Goal: Find specific page/section: Find specific page/section

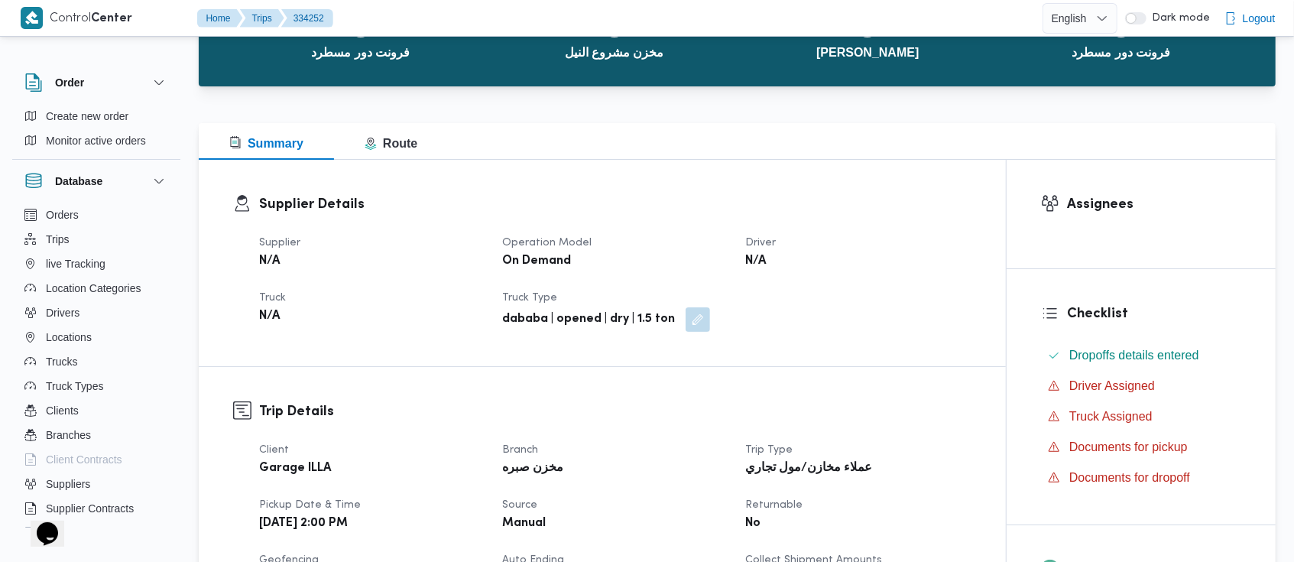
scroll to position [214, 0]
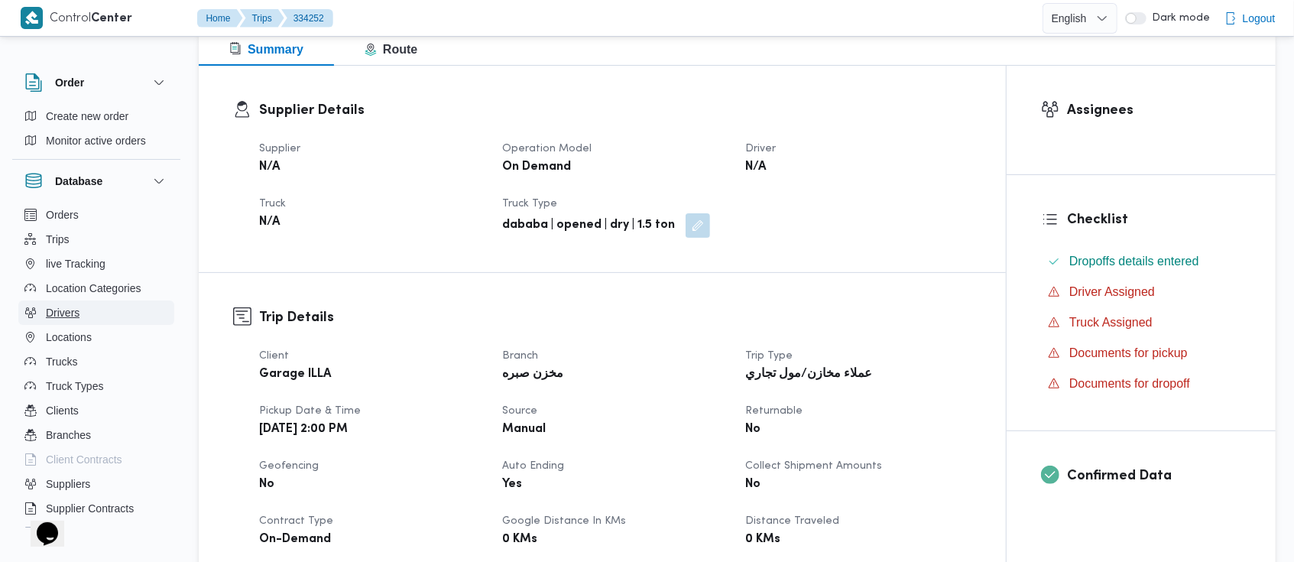
click at [61, 313] on span "Drivers" at bounding box center [63, 312] width 34 height 18
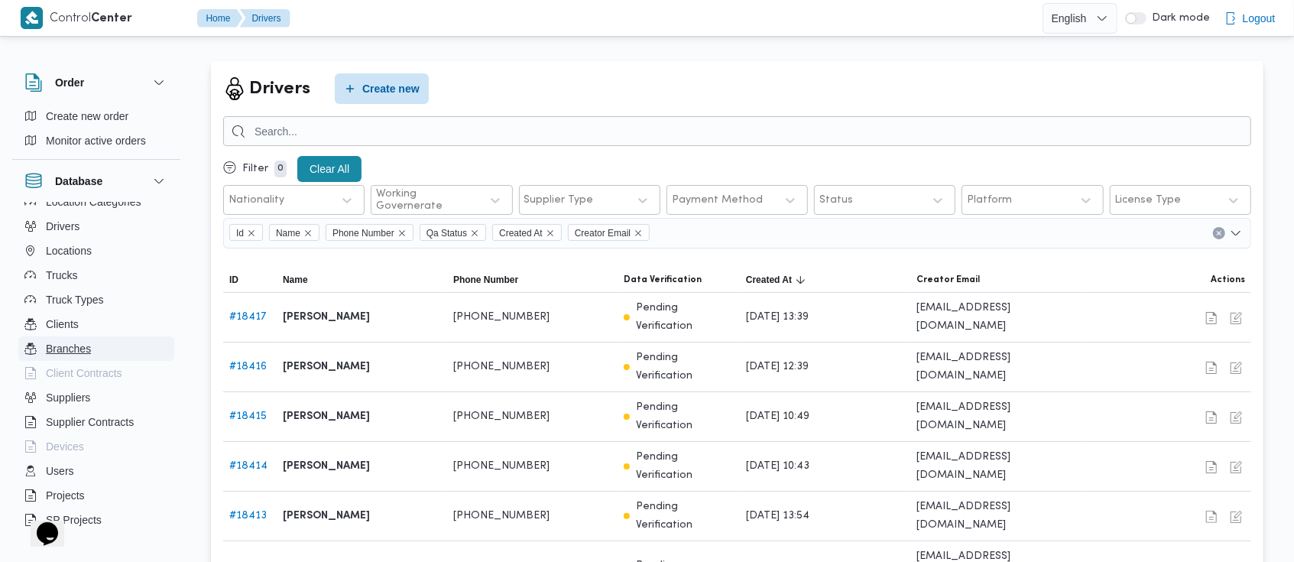
scroll to position [87, 0]
click at [77, 394] on span "Suppliers" at bounding box center [68, 396] width 44 height 18
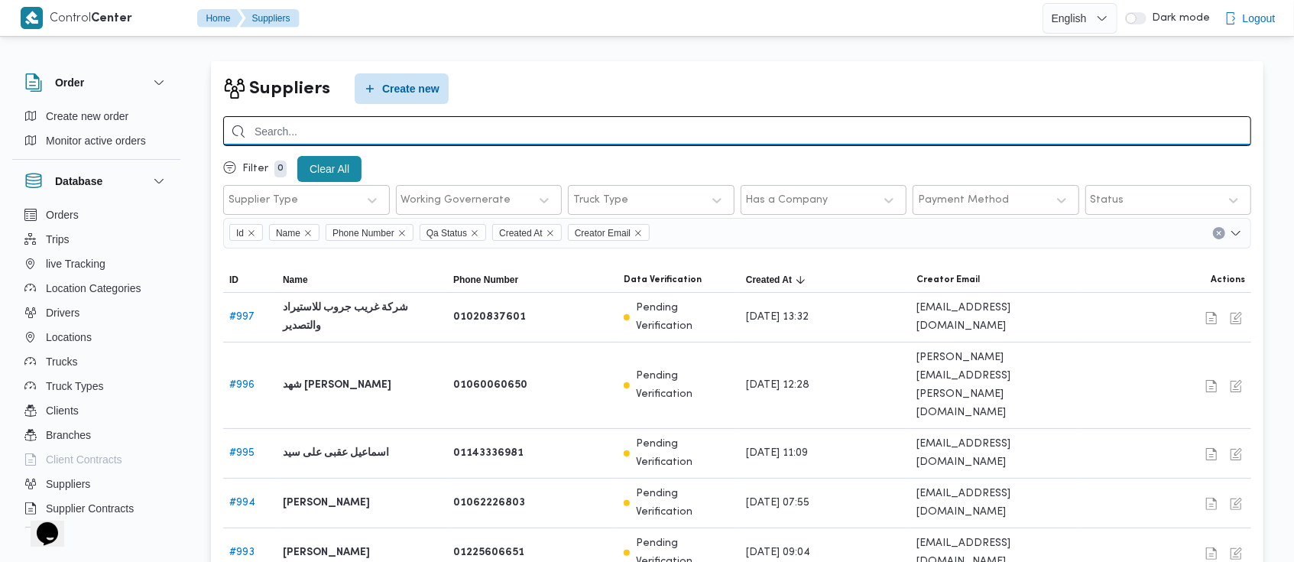
click at [785, 134] on input "search" at bounding box center [737, 131] width 1028 height 30
type input "محمد صلاح"
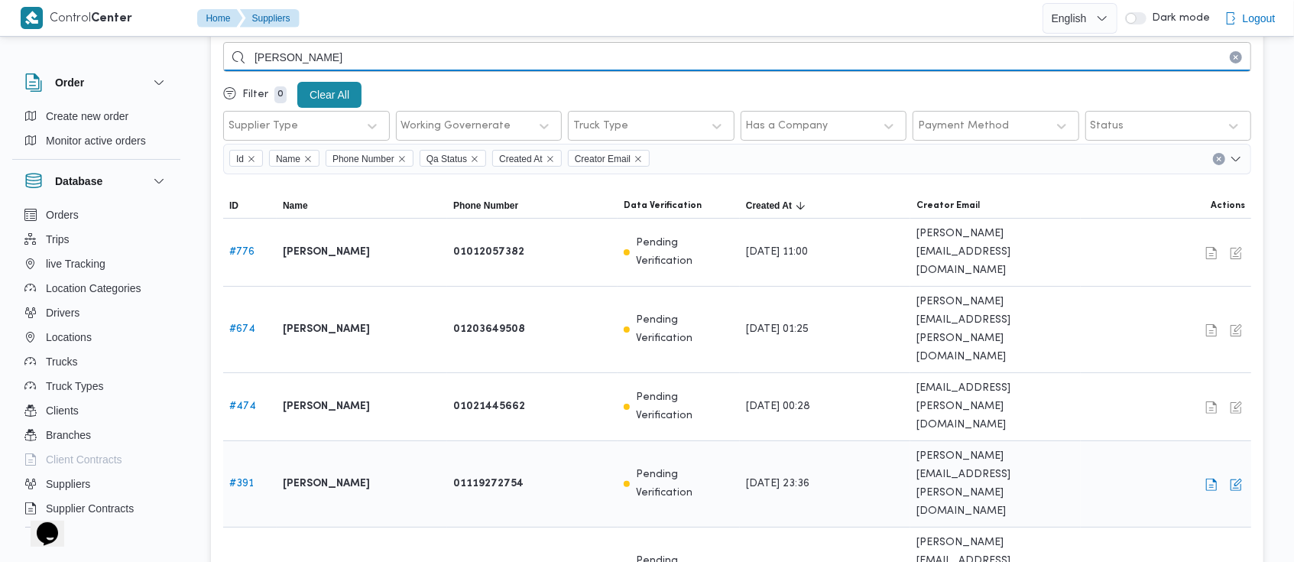
scroll to position [73, 0]
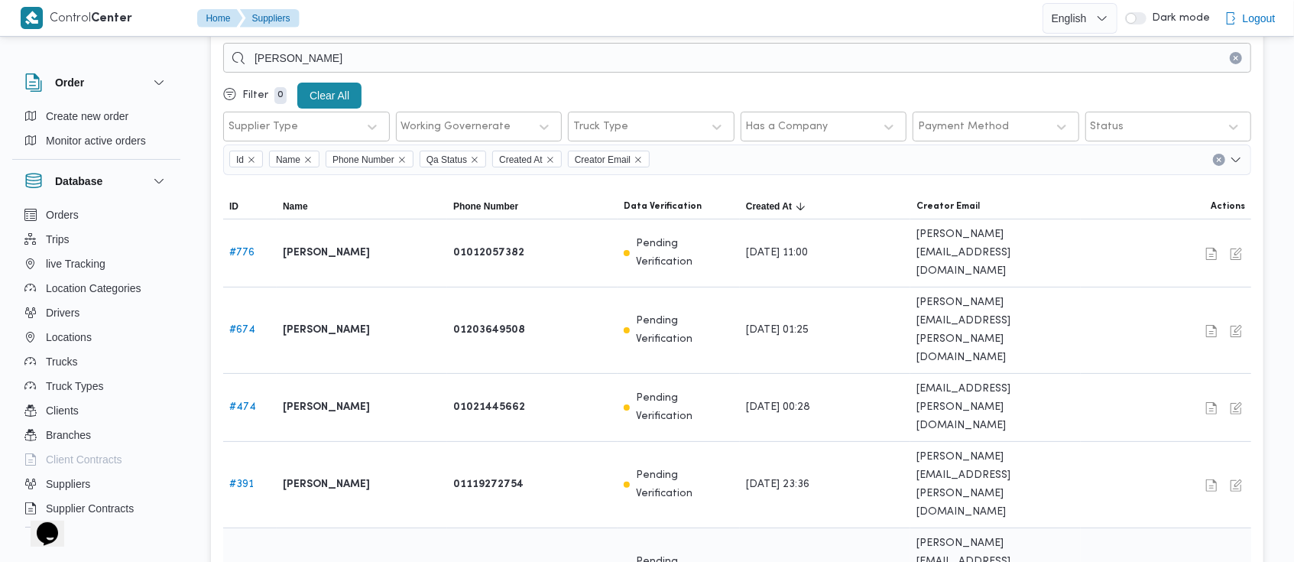
click at [242, 561] on link "# 331" at bounding box center [241, 570] width 24 height 10
select select "8"
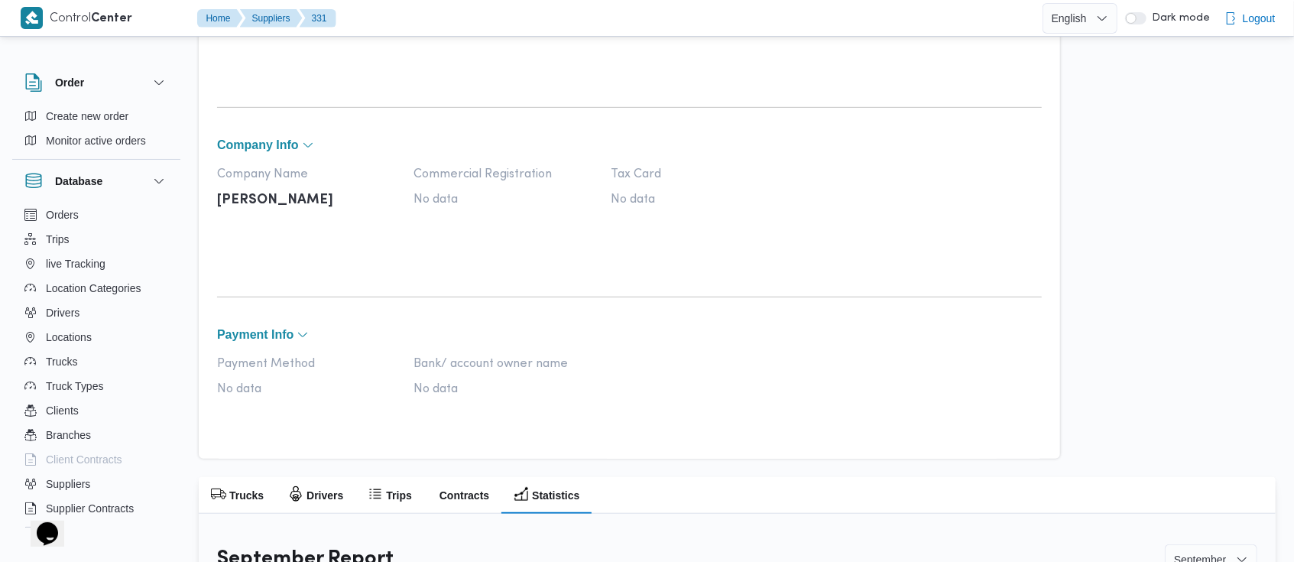
scroll to position [636, 0]
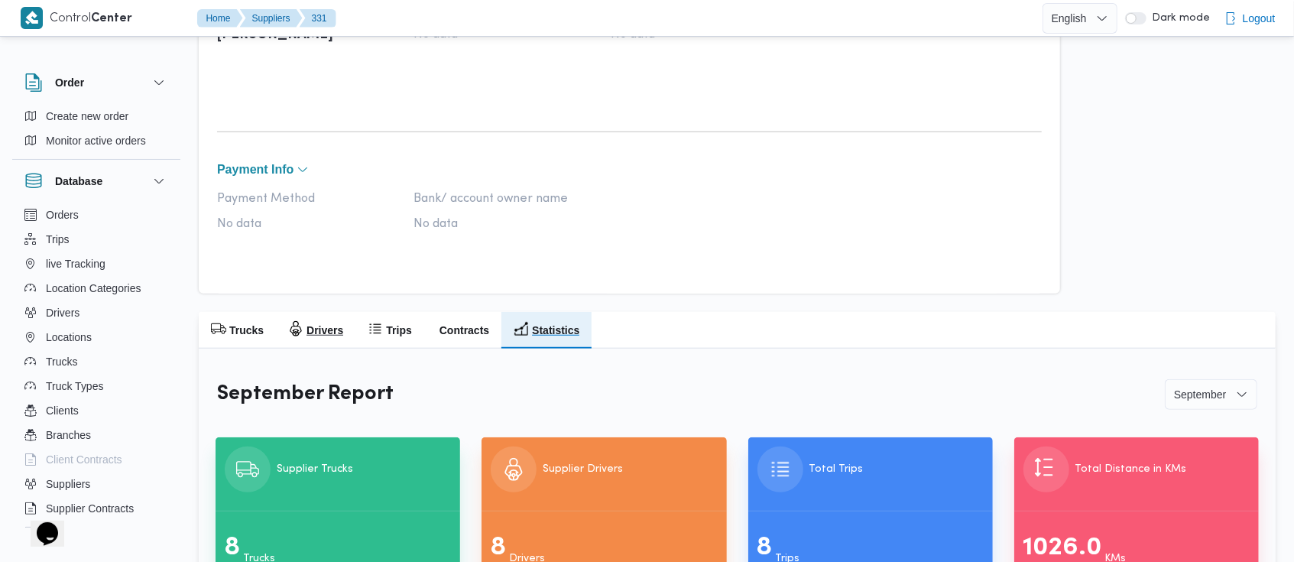
click at [296, 334] on icon "button" at bounding box center [295, 328] width 15 height 15
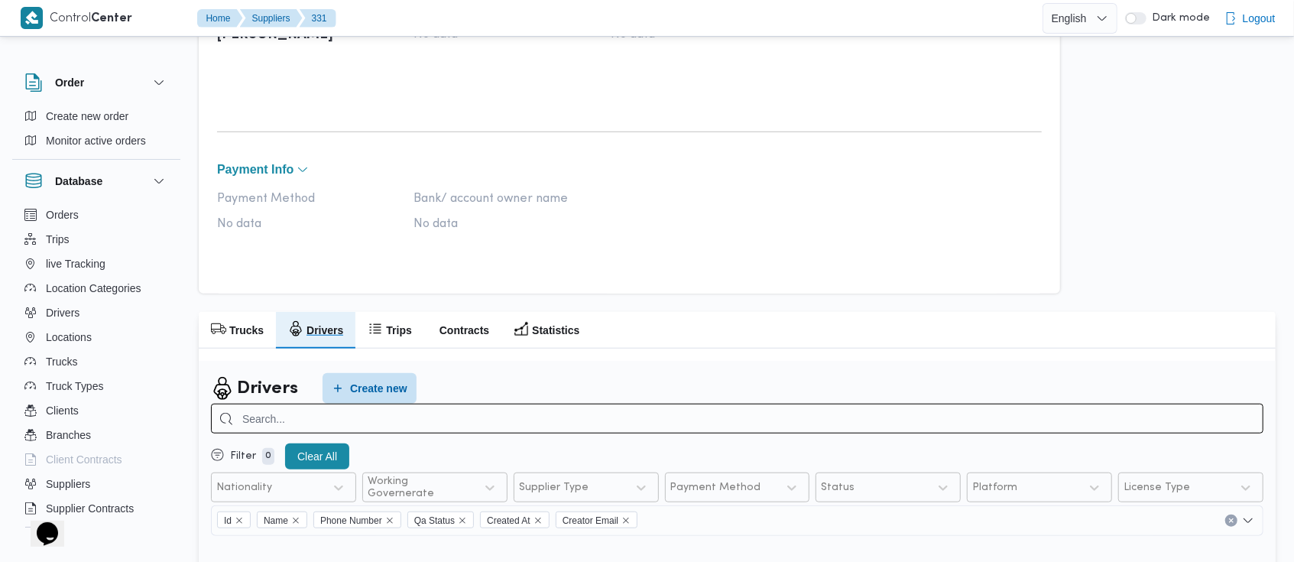
scroll to position [838, 0]
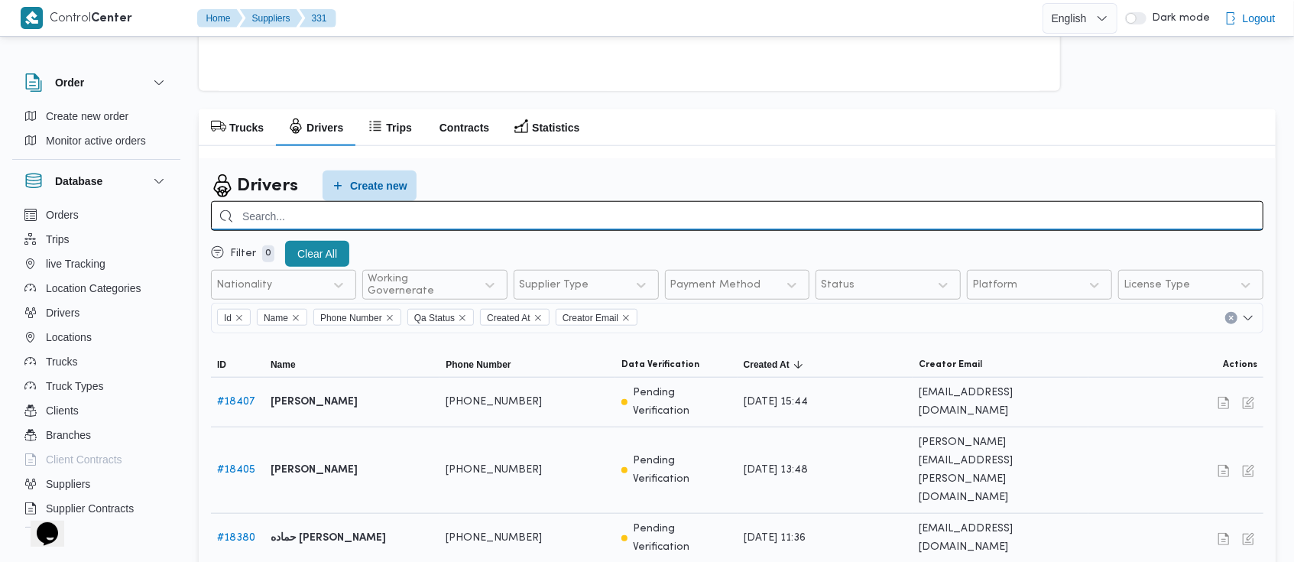
paste input "01027542705"
click at [495, 211] on input "01027542705" at bounding box center [737, 216] width 1052 height 30
type input "01027542705"
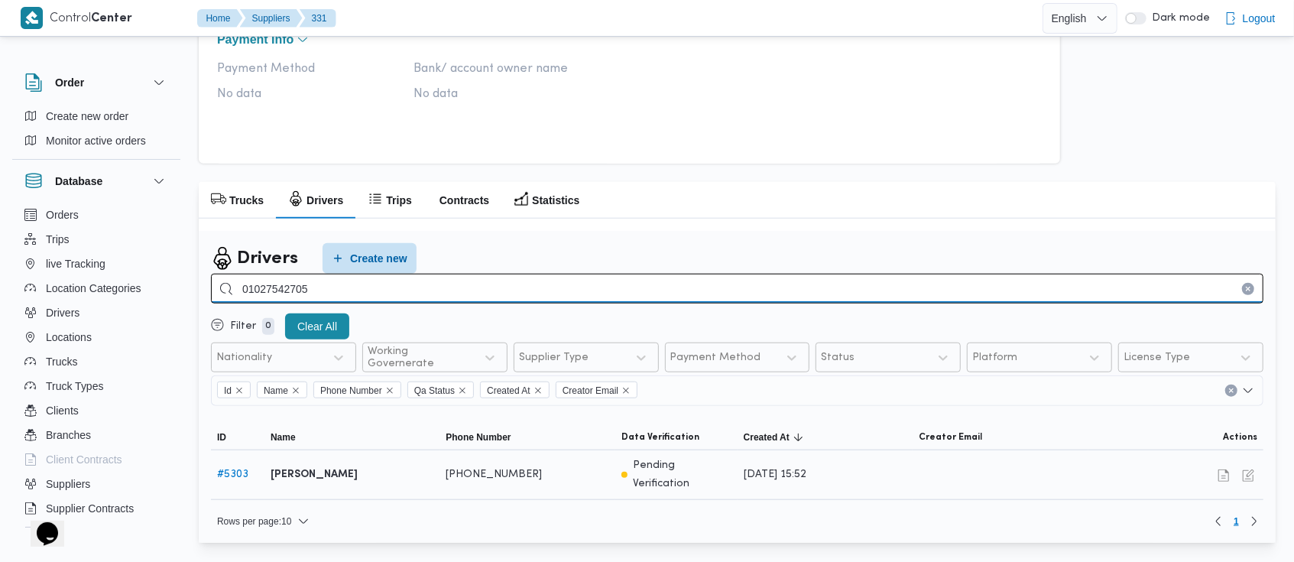
scroll to position [751, 0]
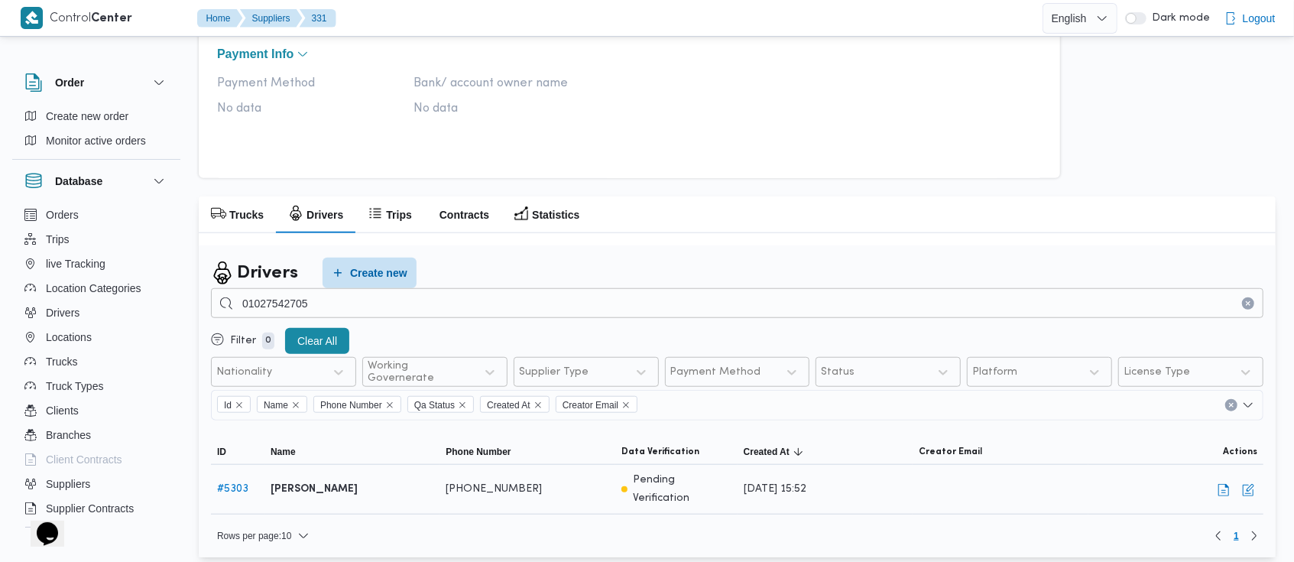
click at [239, 487] on link "# 5303" at bounding box center [232, 489] width 31 height 10
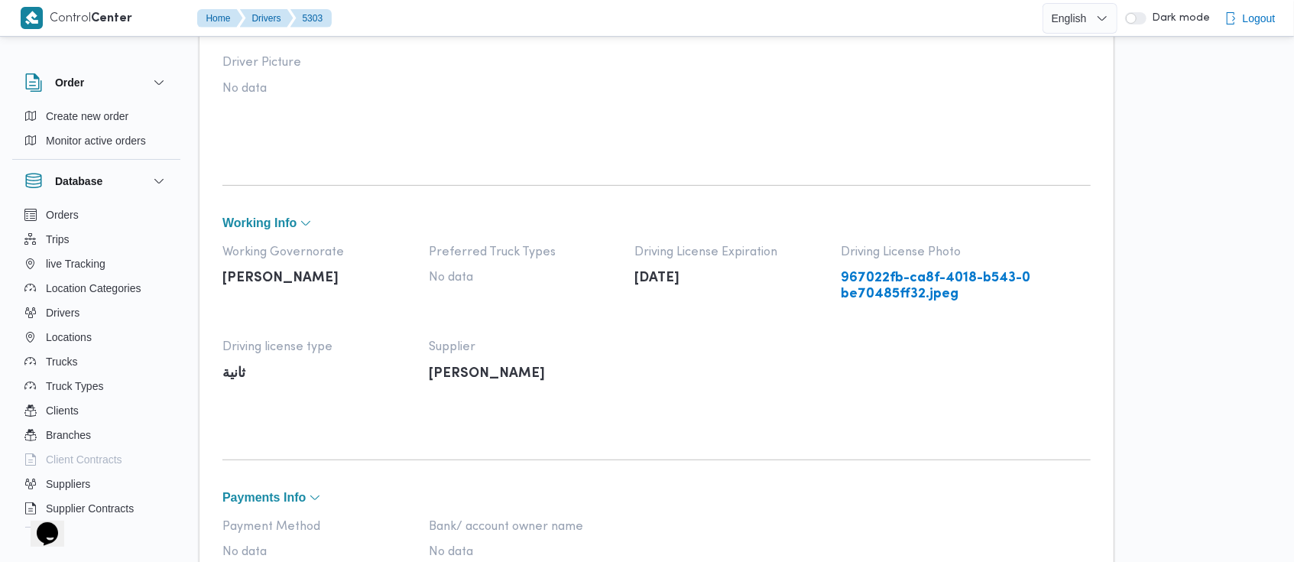
scroll to position [322, 0]
click at [925, 287] on link "967022fb-ca8f-4018-b543-0be70485ff32.jpeg" at bounding box center [936, 287] width 191 height 31
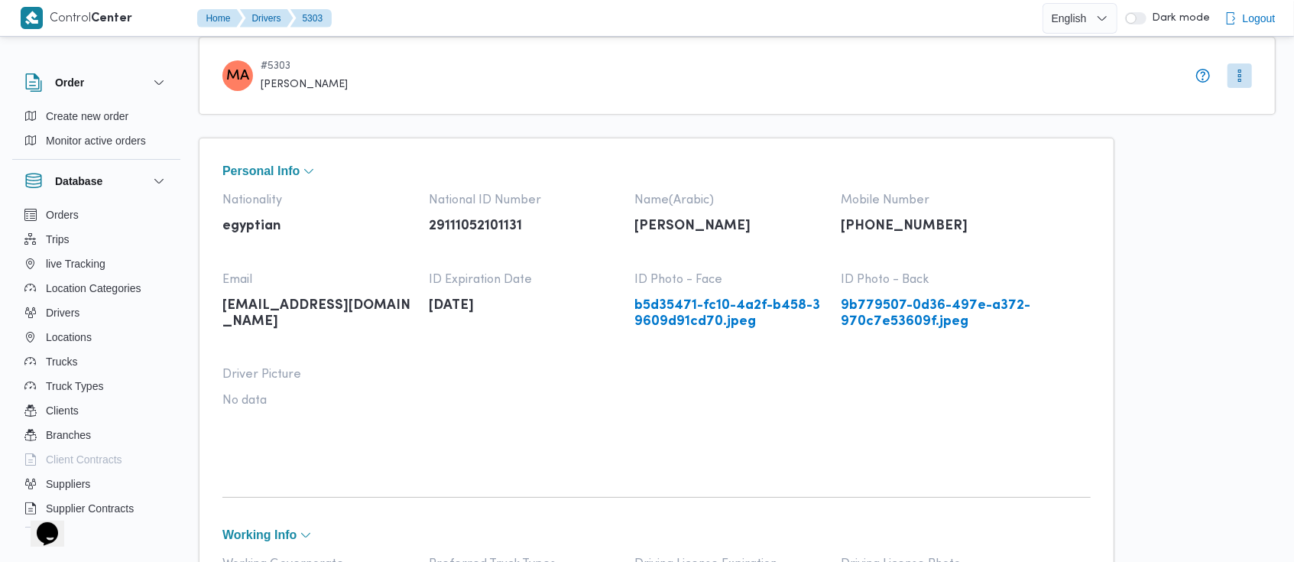
scroll to position [0, 0]
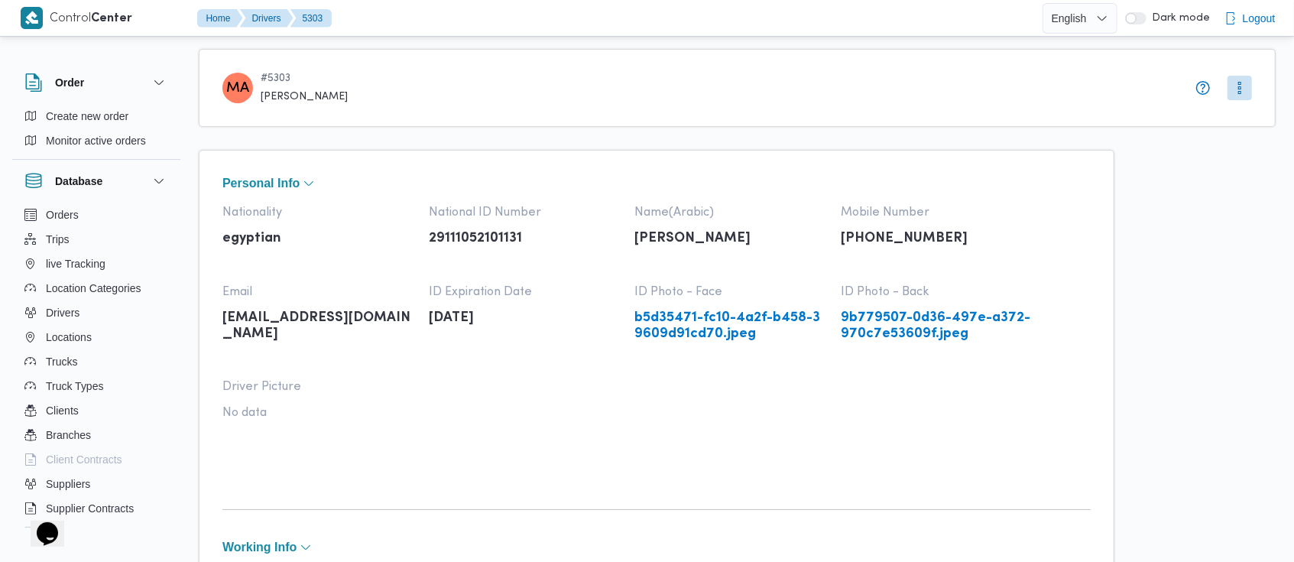
click at [704, 345] on div "Nationality egyptian National ID Number 29111052101131 Name(Arabic) محمد عبدالل…" at bounding box center [656, 338] width 868 height 264
click at [685, 327] on link "b5d35471-fc10-4a2f-b458-39609d91cd70.jpeg" at bounding box center [730, 325] width 191 height 31
click at [925, 321] on link "9b779507-0d36-497e-a372-970c7e53609f.jpeg" at bounding box center [936, 325] width 191 height 31
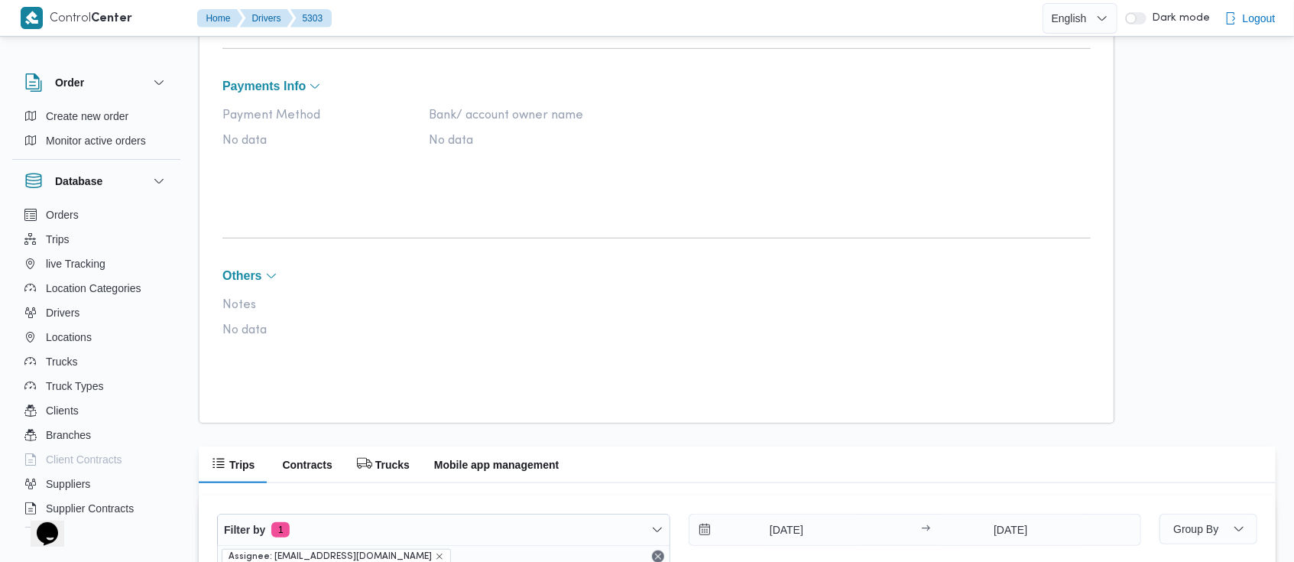
scroll to position [922, 0]
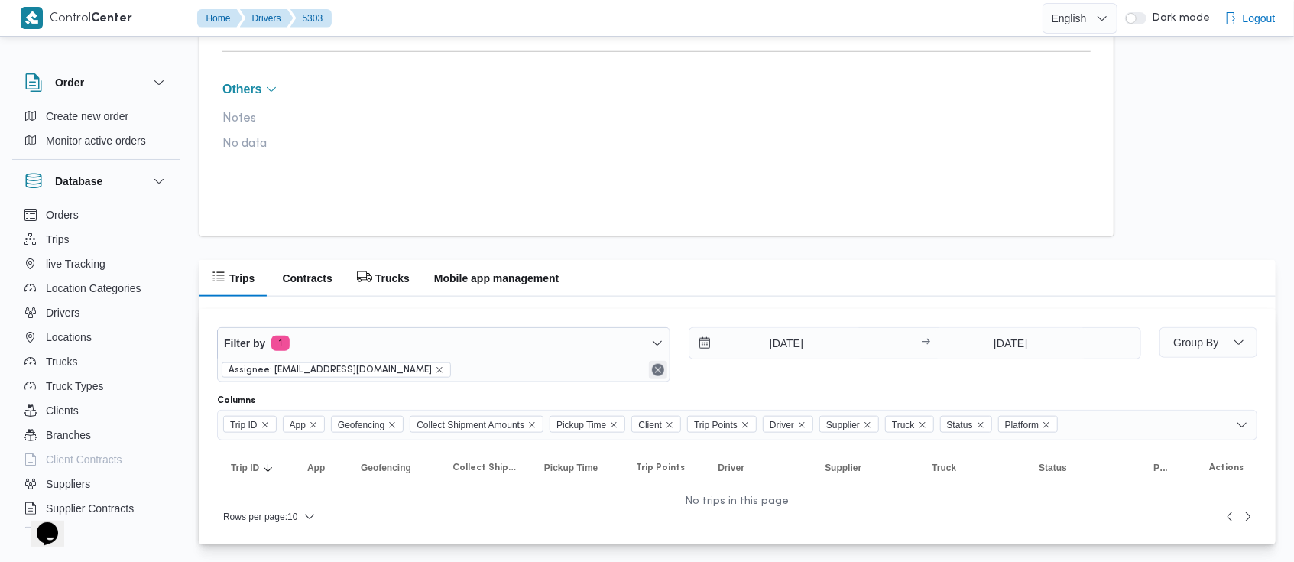
click at [657, 369] on button "Remove" at bounding box center [658, 370] width 18 height 18
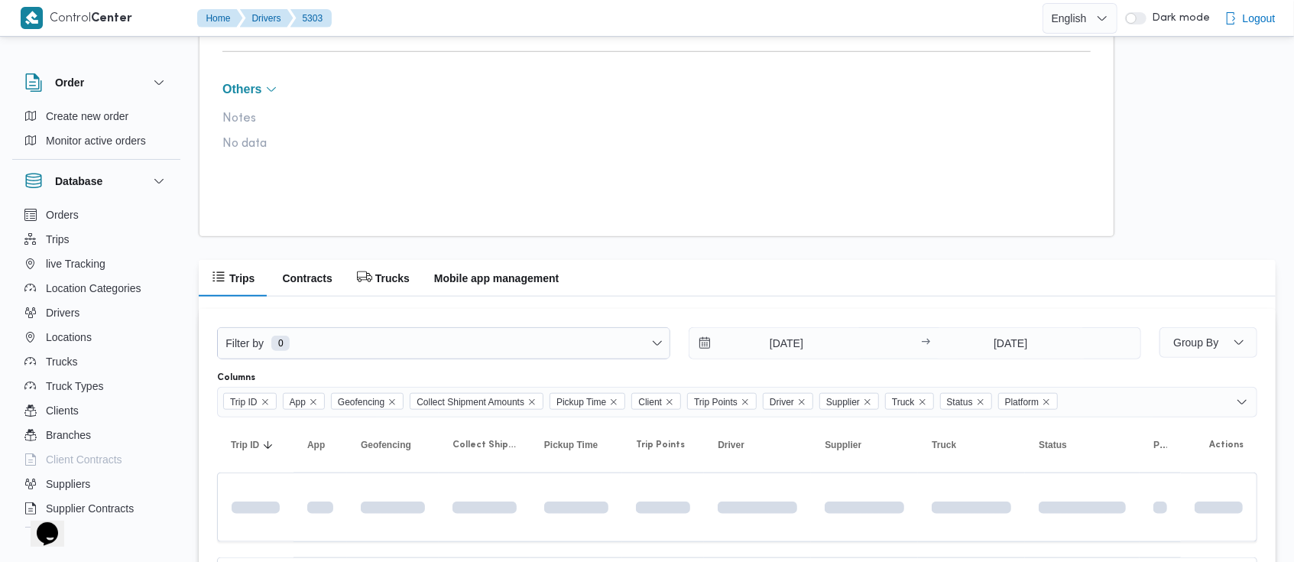
scroll to position [899, 0]
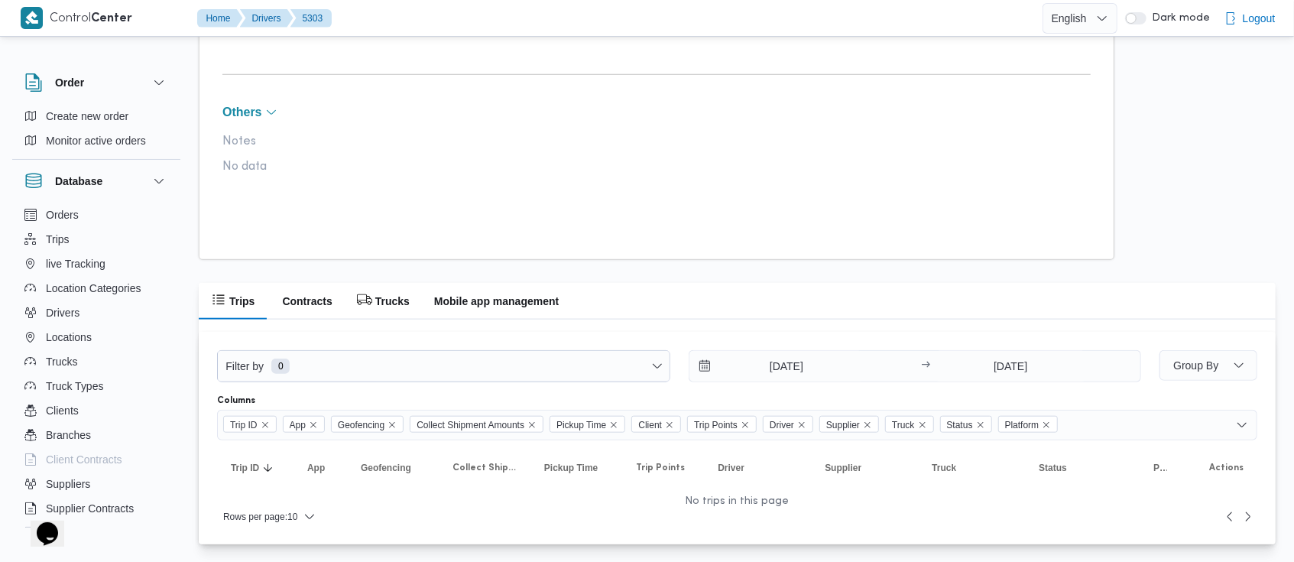
click at [699, 394] on div "Columns" at bounding box center [737, 400] width 1040 height 12
select select "8"
